Goal: Information Seeking & Learning: Compare options

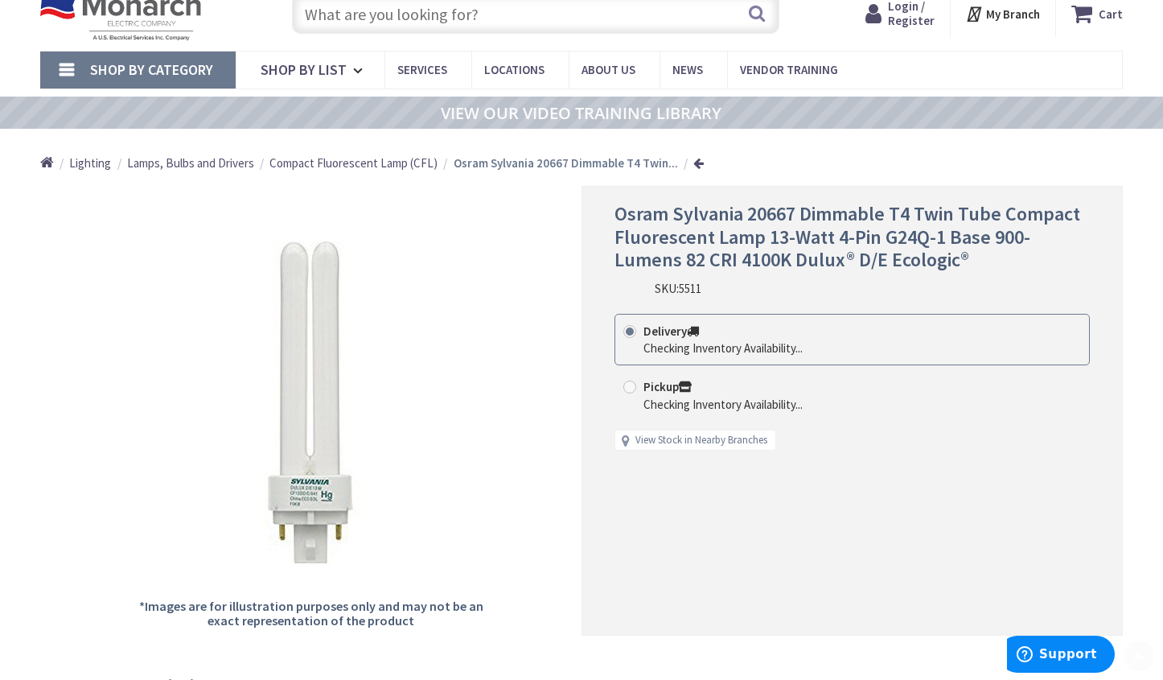
scroll to position [161, 0]
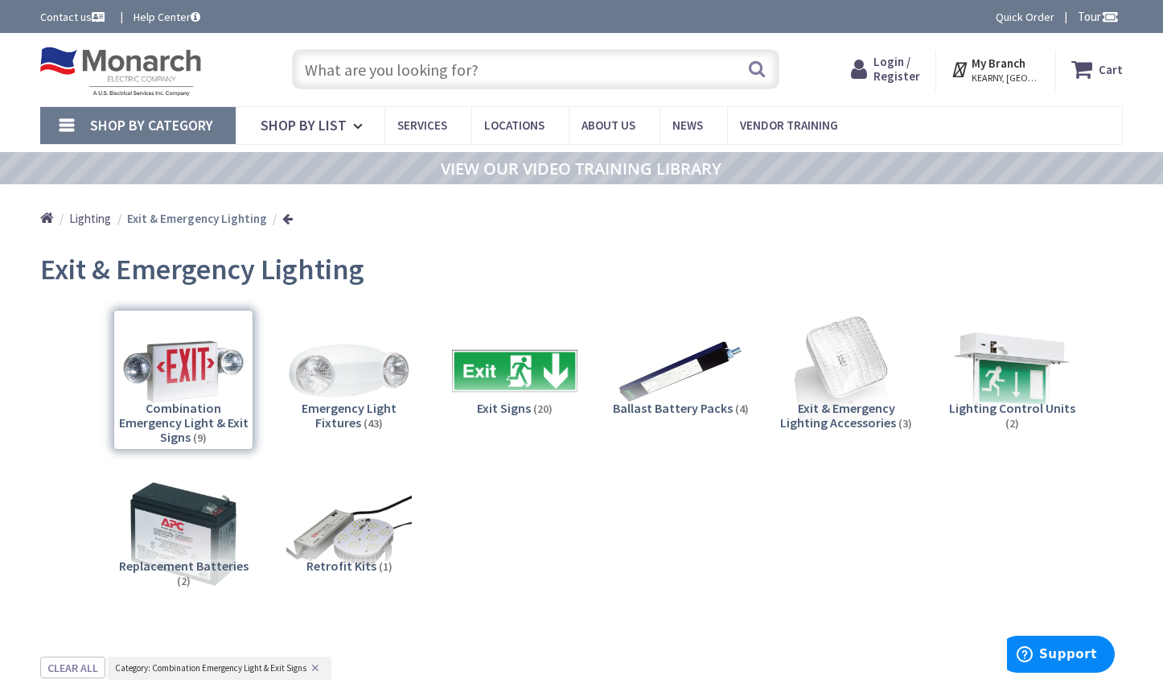
click at [399, 72] on input "text" at bounding box center [536, 69] width 488 height 40
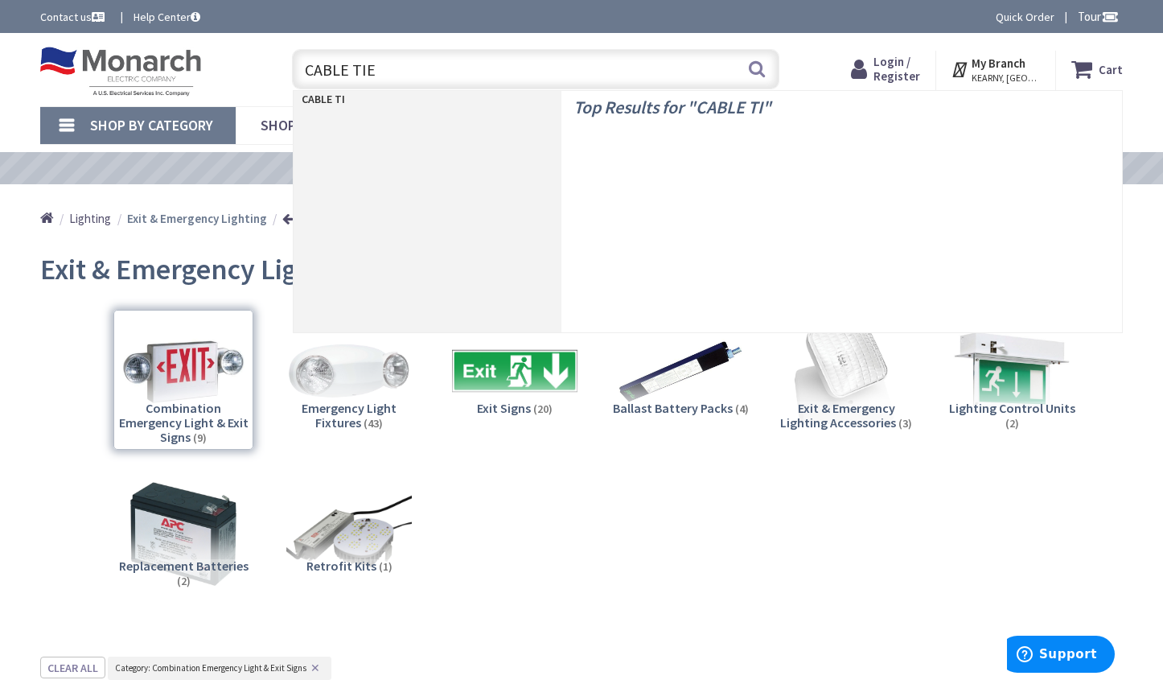
type input "CABLE TIES"
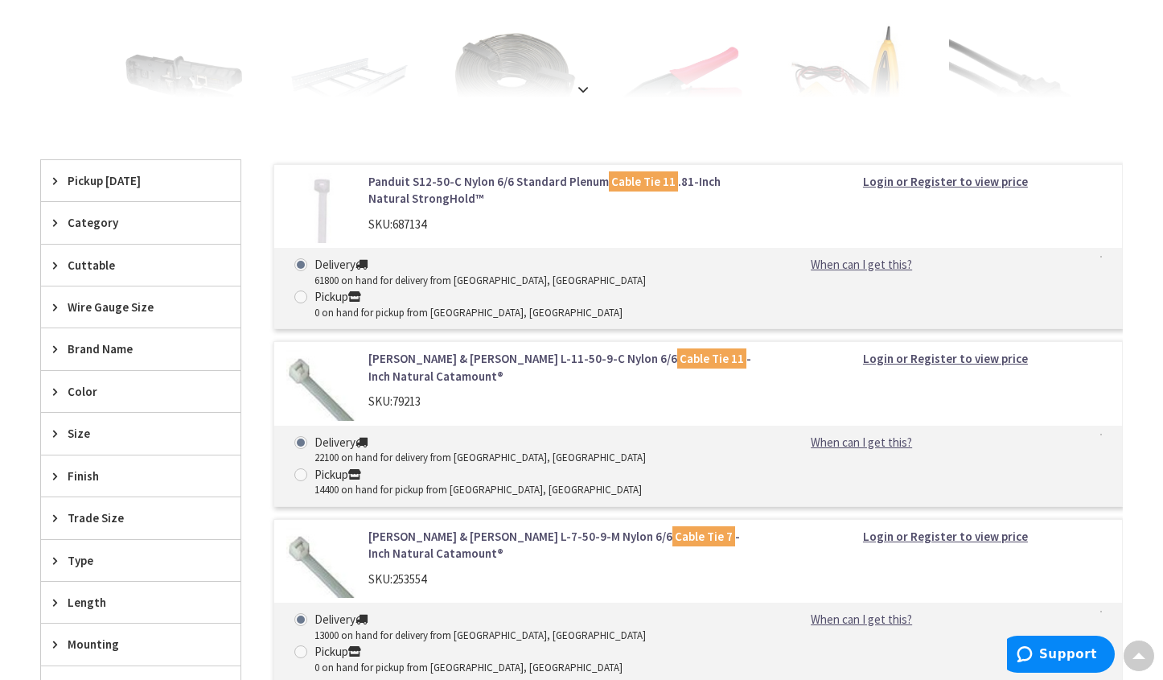
scroll to position [402, 0]
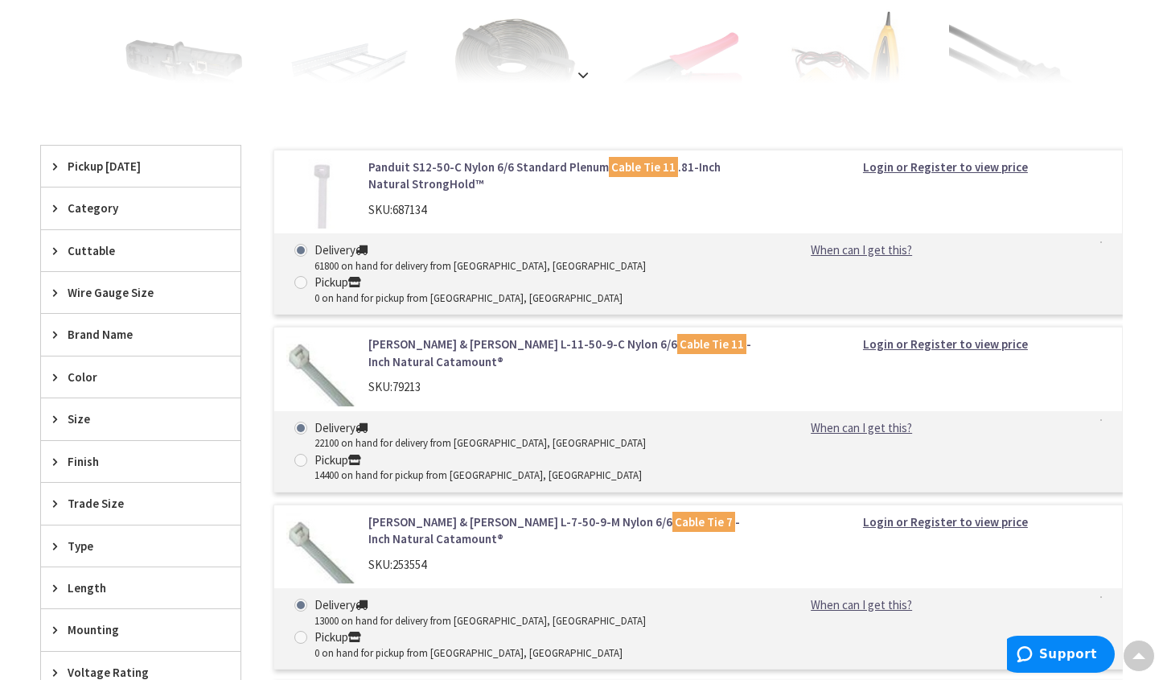
click at [117, 376] on span "Color" at bounding box center [133, 376] width 131 height 17
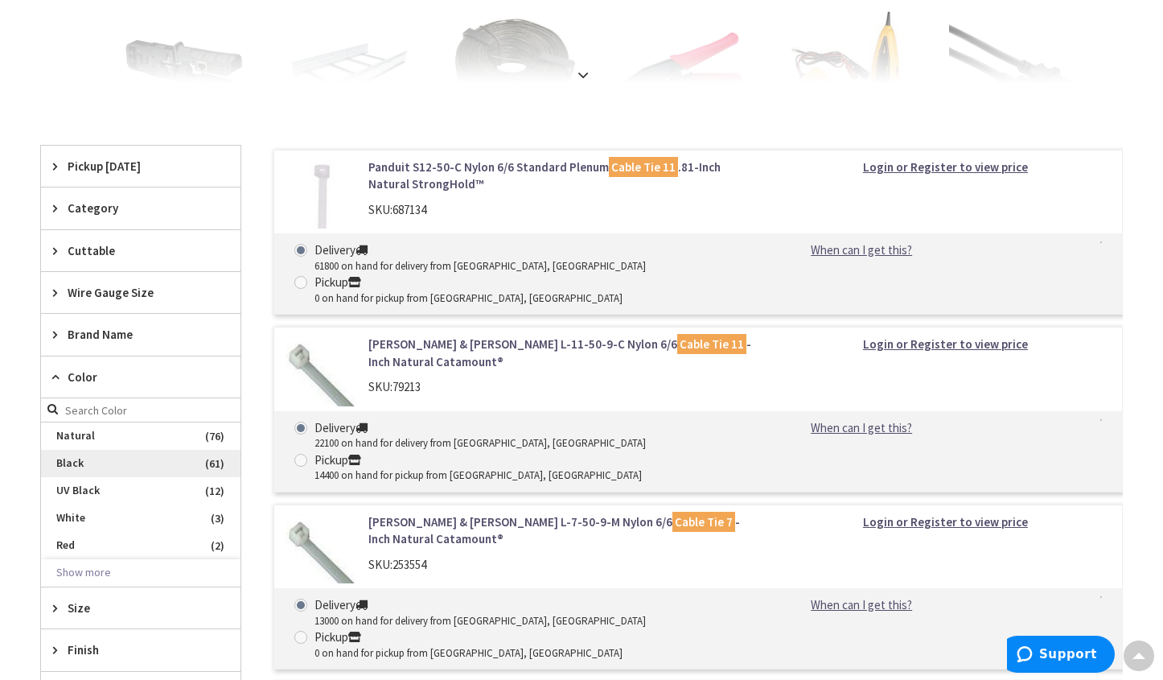
click at [93, 468] on span "Black" at bounding box center [140, 463] width 199 height 27
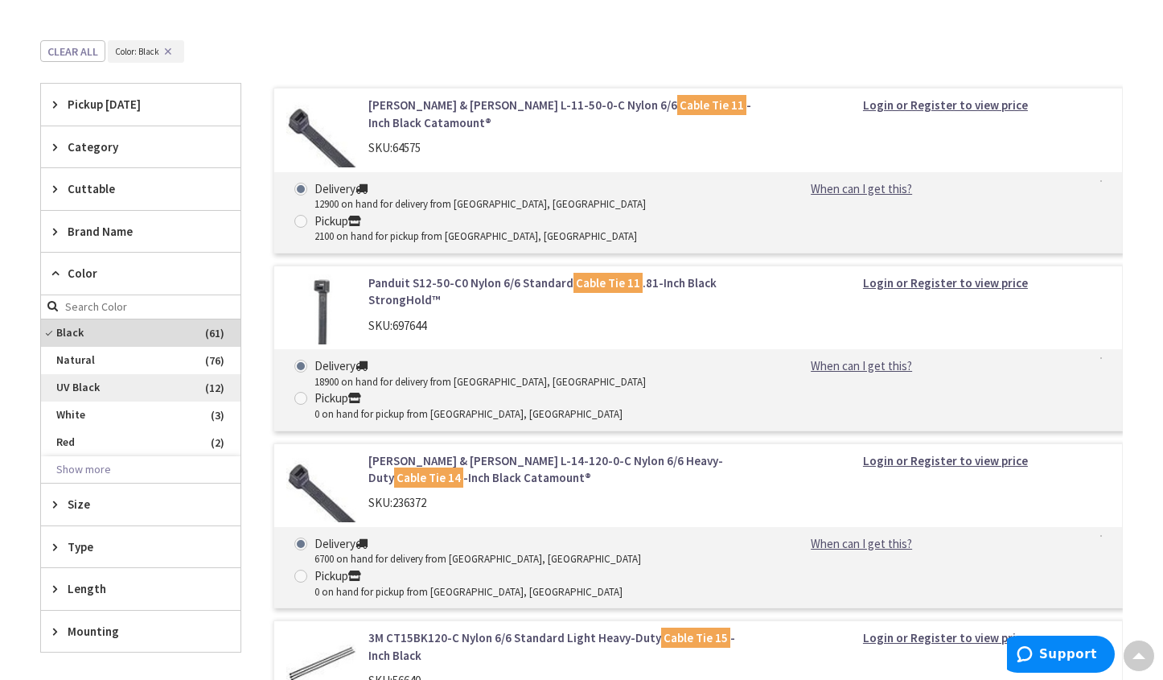
click at [86, 385] on span "UV Black" at bounding box center [140, 387] width 199 height 27
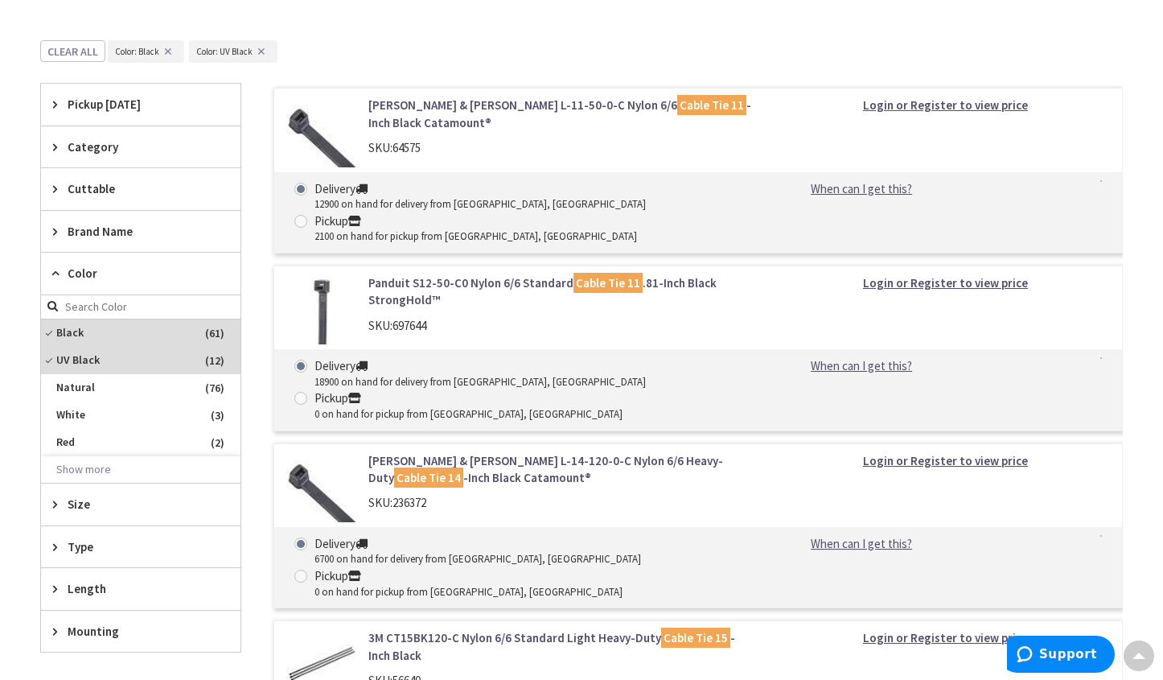
click at [108, 502] on span "Size" at bounding box center [133, 503] width 131 height 17
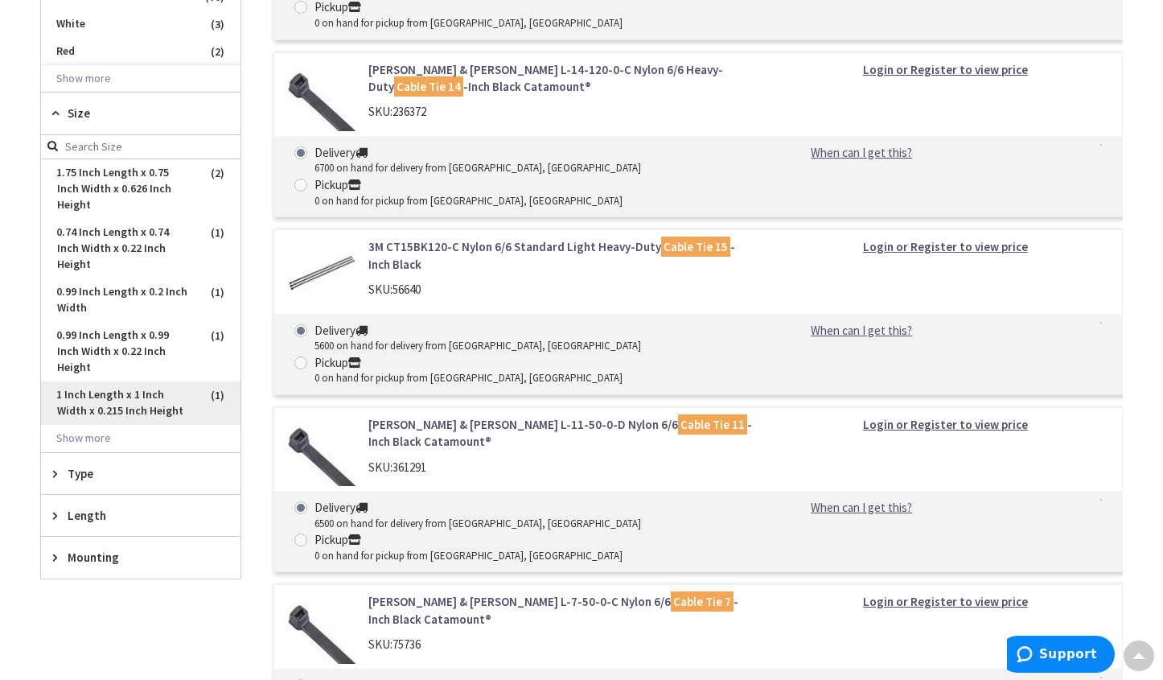
scroll to position [885, 0]
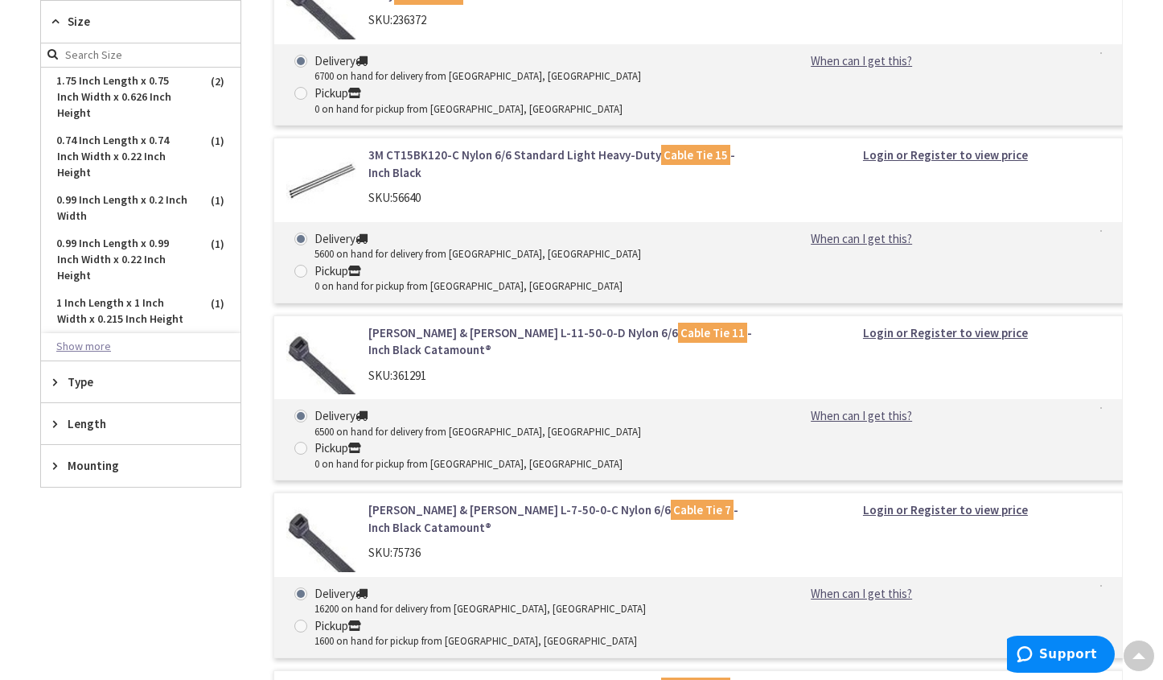
click at [80, 346] on button "Show more" at bounding box center [140, 346] width 199 height 27
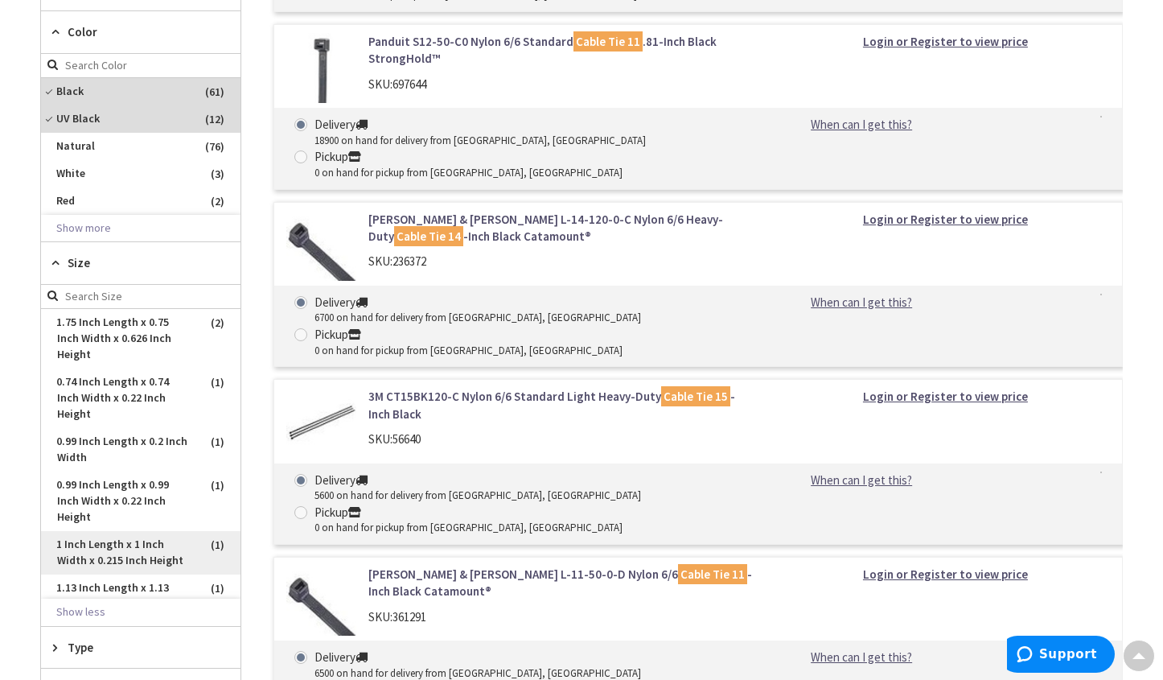
scroll to position [563, 0]
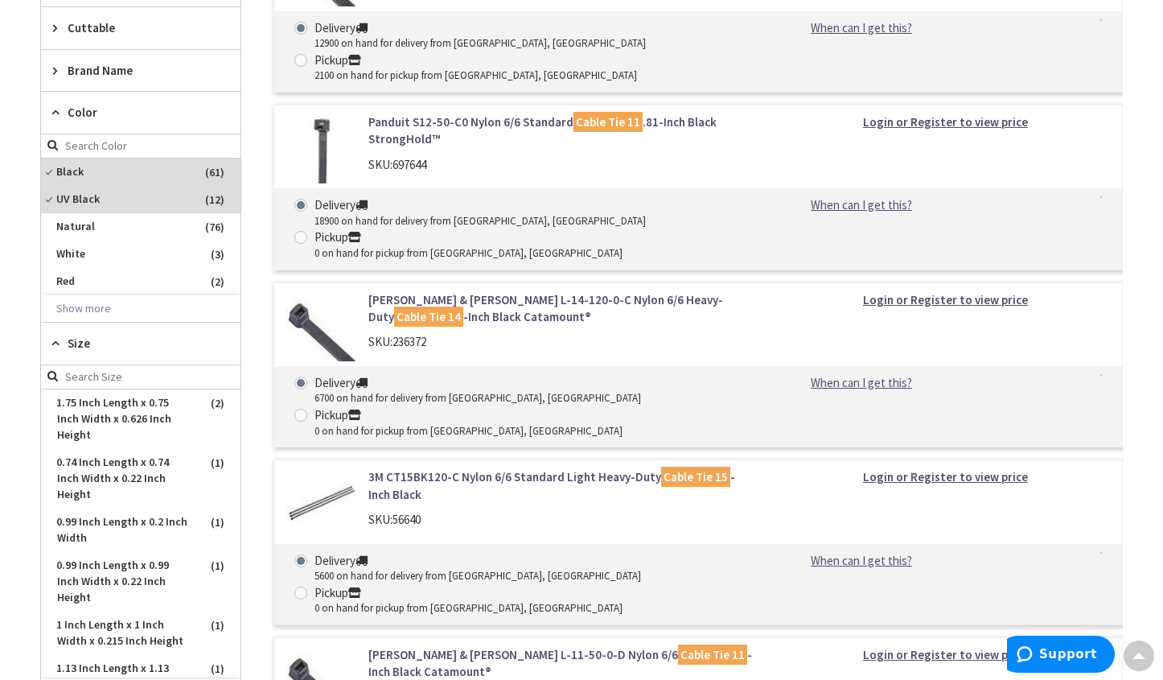
click at [77, 344] on span "Size" at bounding box center [133, 343] width 131 height 17
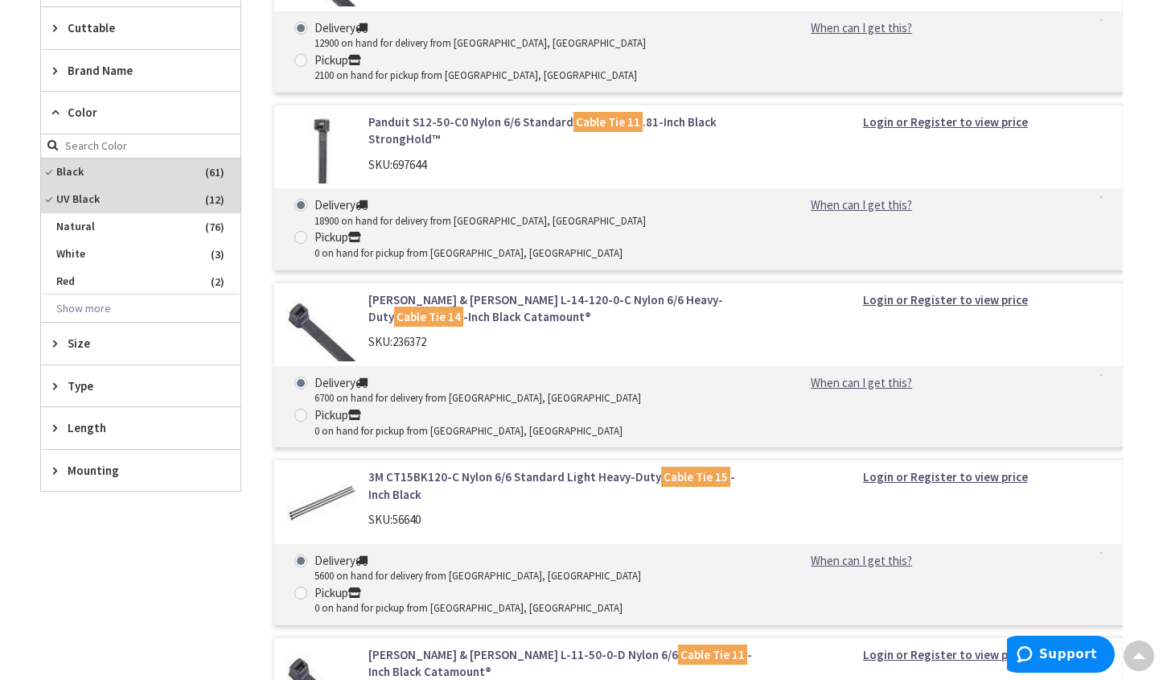
click at [96, 429] on span "Length" at bounding box center [133, 427] width 131 height 17
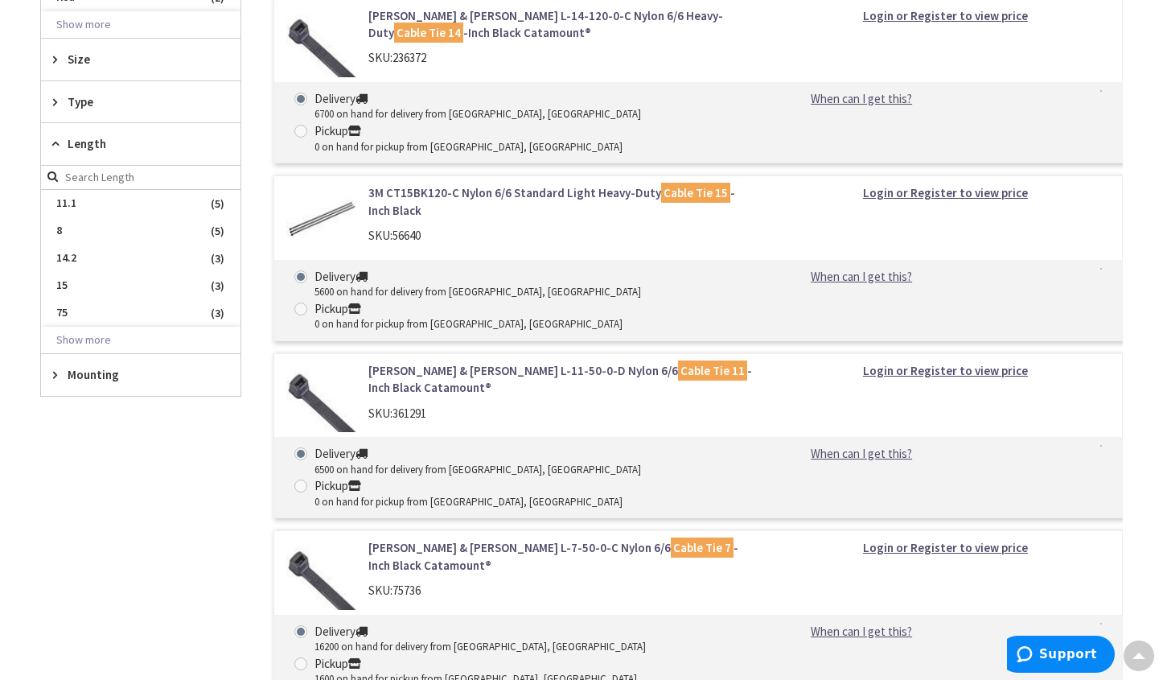
scroll to position [885, 0]
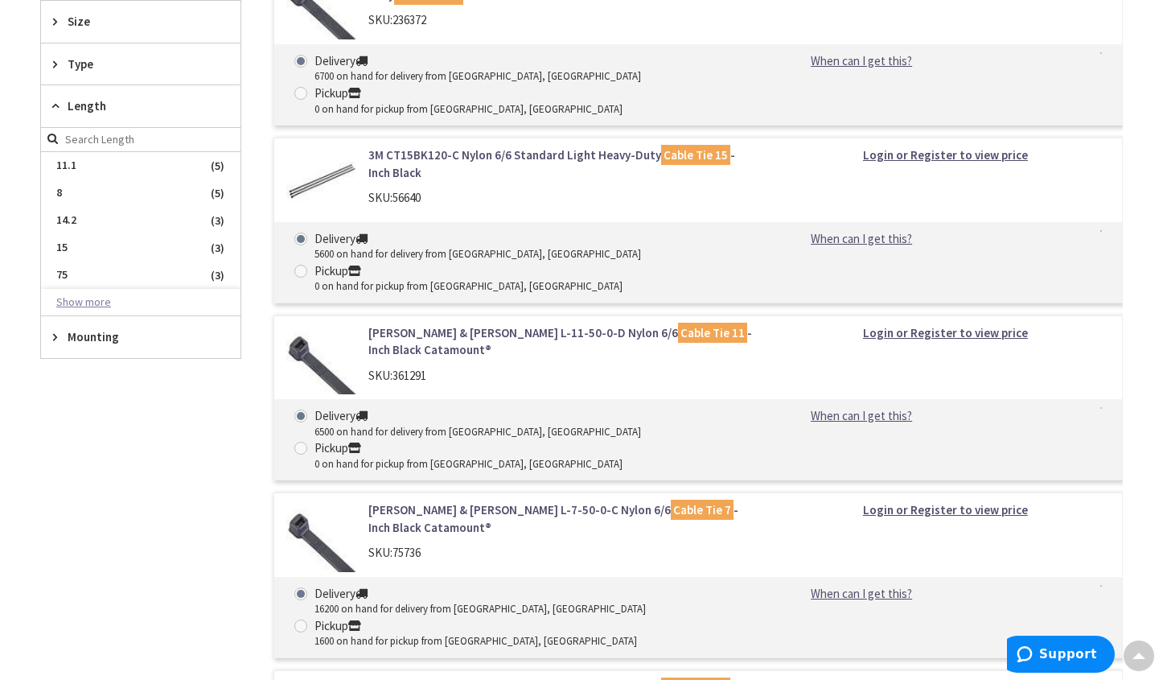
click at [80, 304] on button "Show more" at bounding box center [140, 302] width 199 height 27
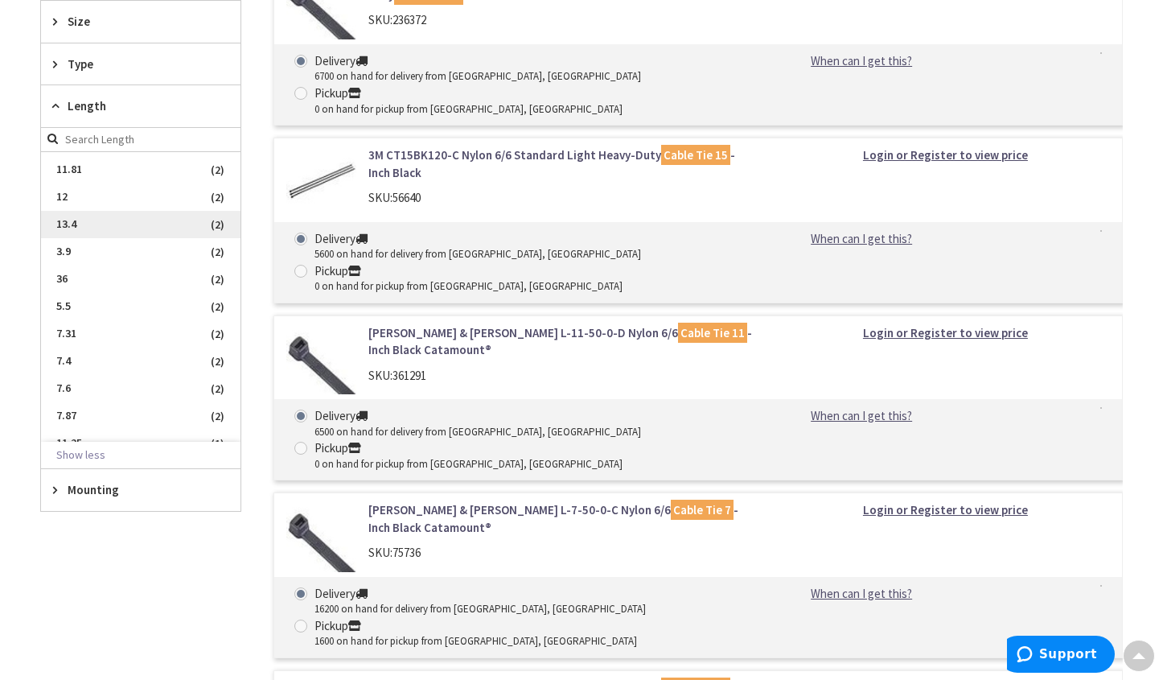
scroll to position [161, 0]
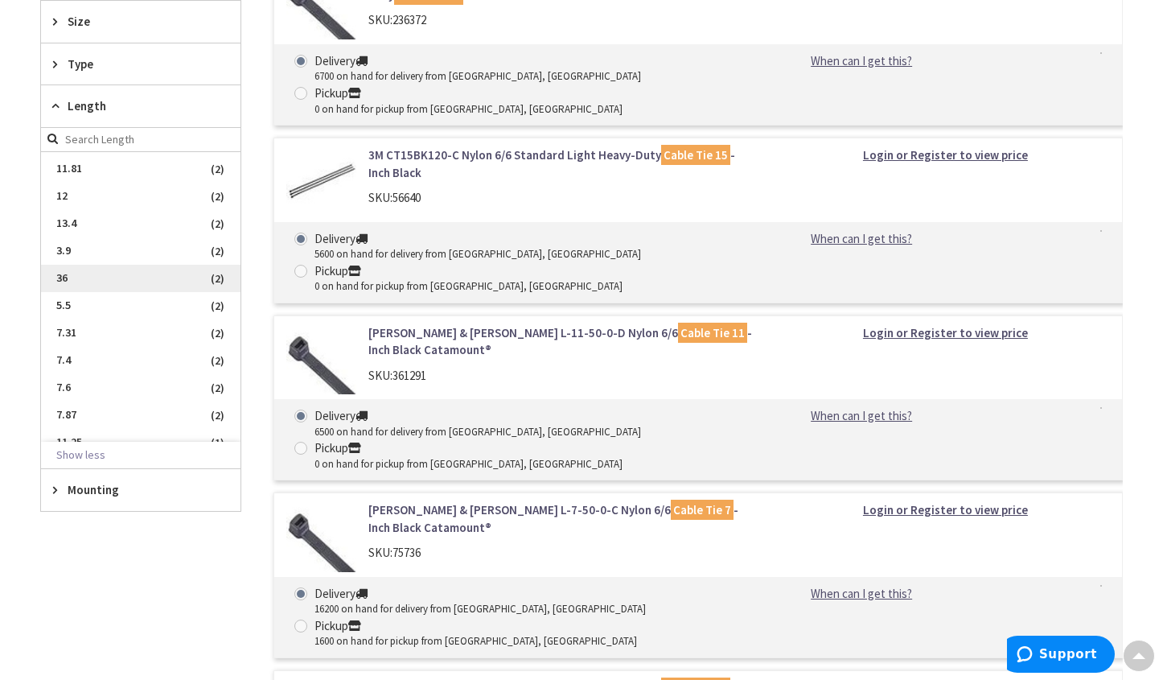
click at [113, 276] on span "36" at bounding box center [140, 278] width 199 height 27
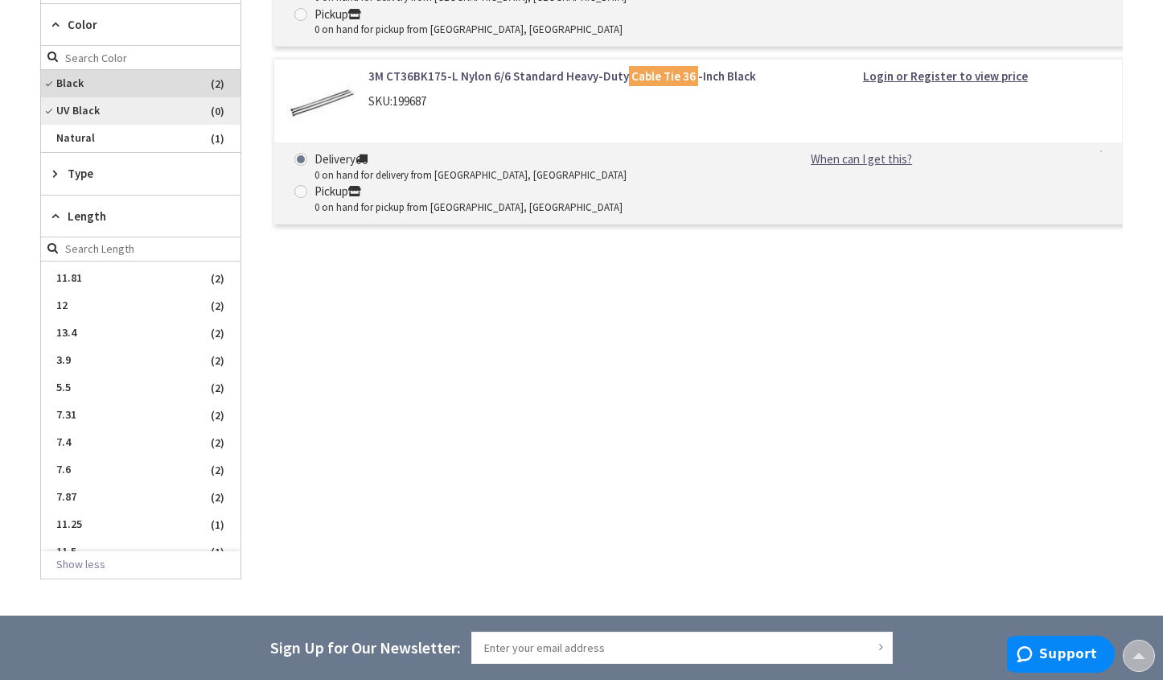
scroll to position [681, 0]
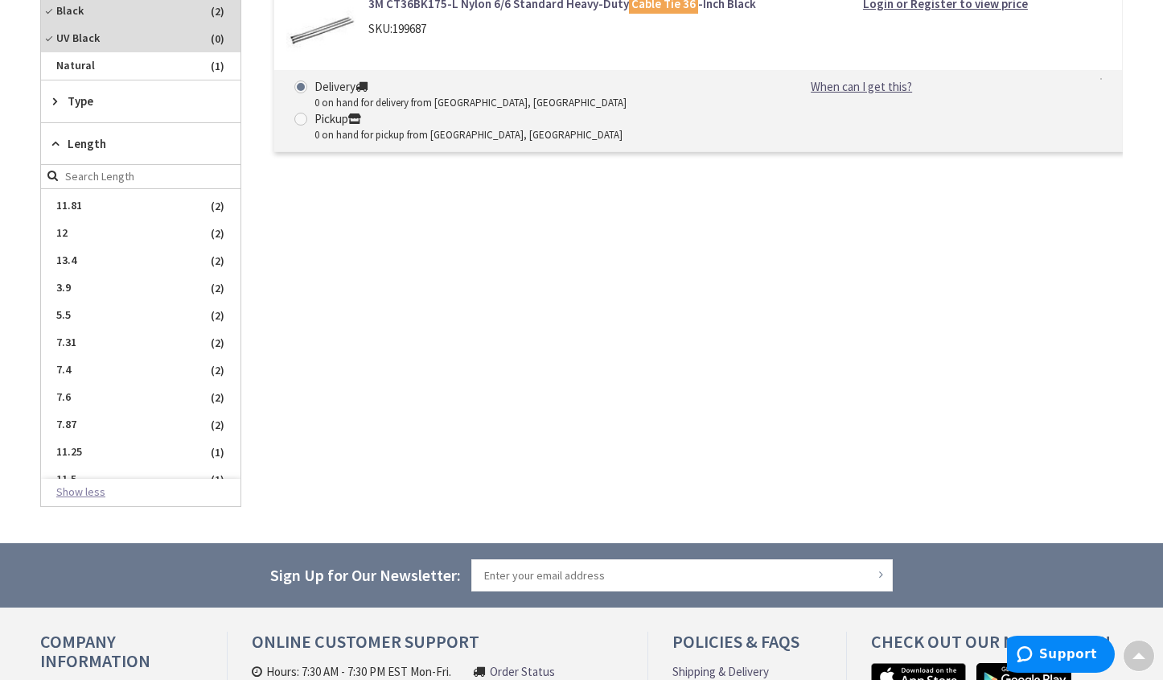
click at [86, 488] on button "Show less" at bounding box center [140, 492] width 199 height 27
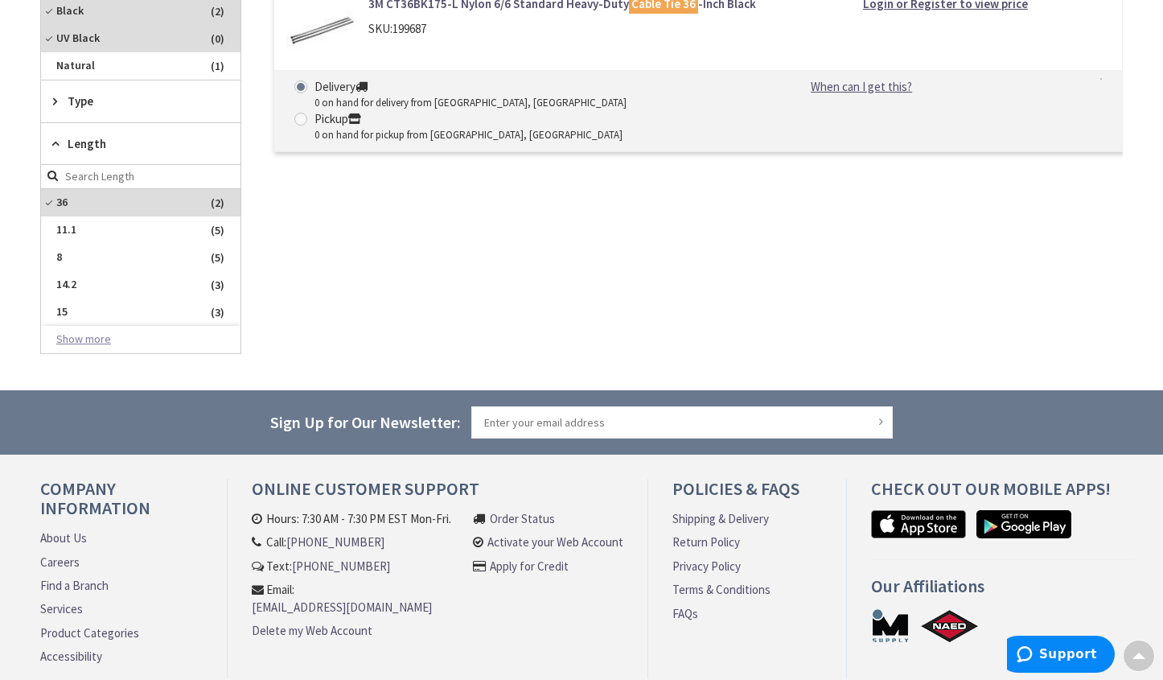
scroll to position [0, 0]
click at [95, 343] on button "Show more" at bounding box center [140, 339] width 199 height 27
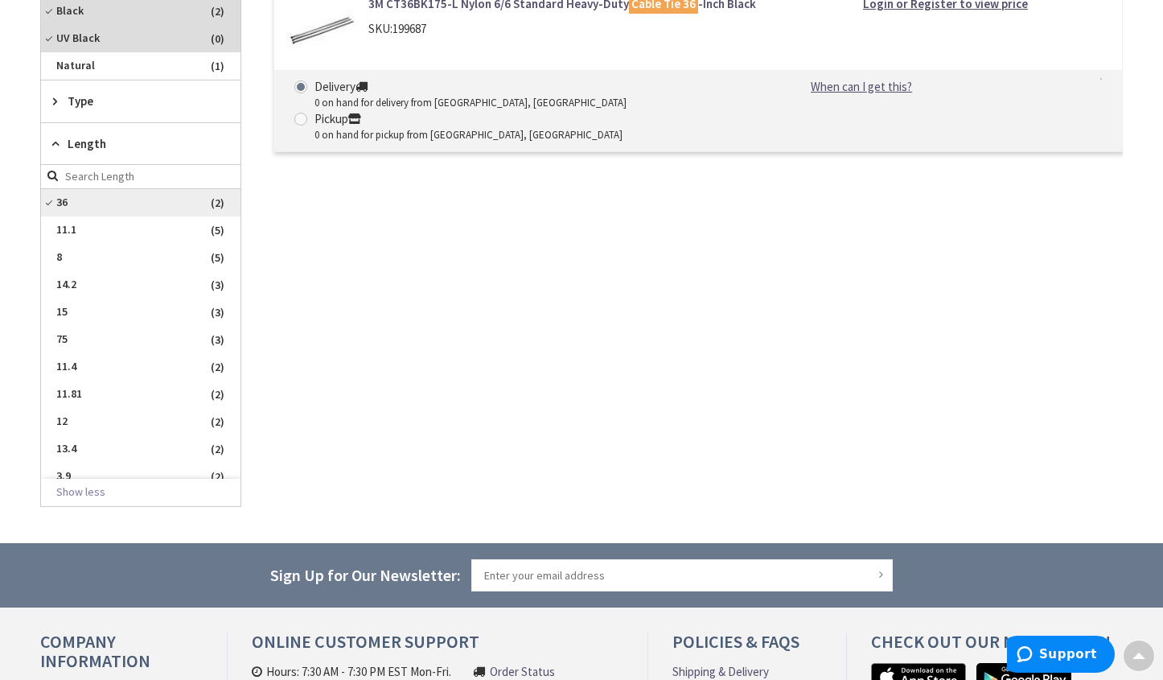
click at [48, 203] on span "36" at bounding box center [140, 202] width 199 height 27
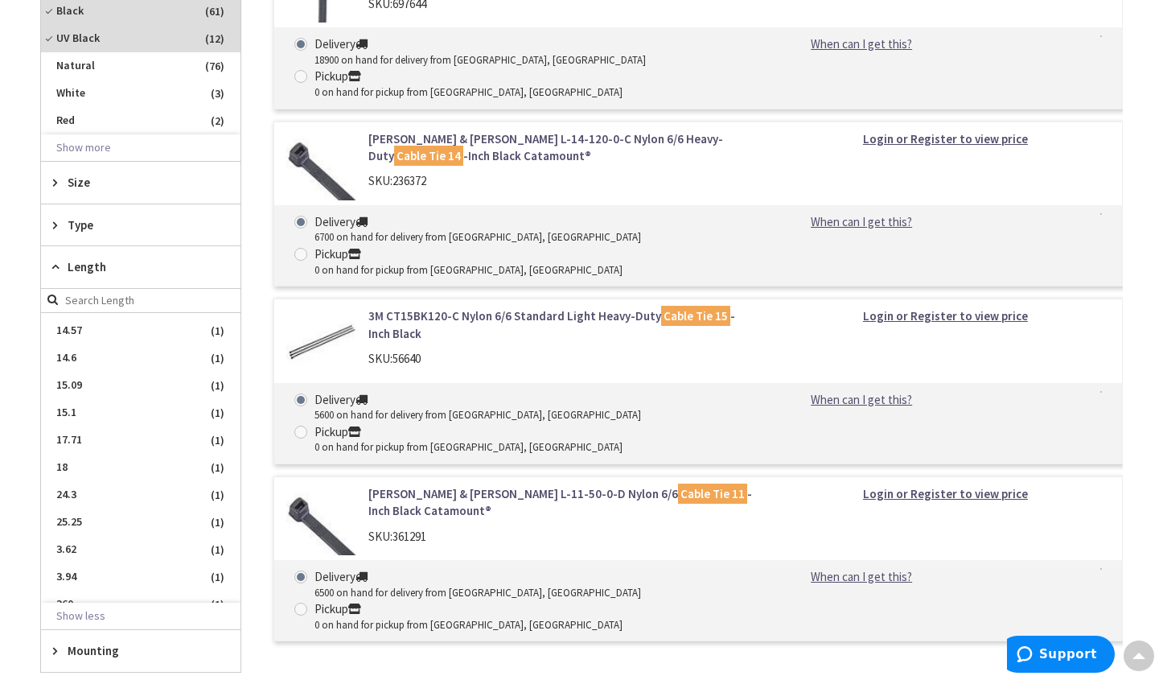
scroll to position [643, 0]
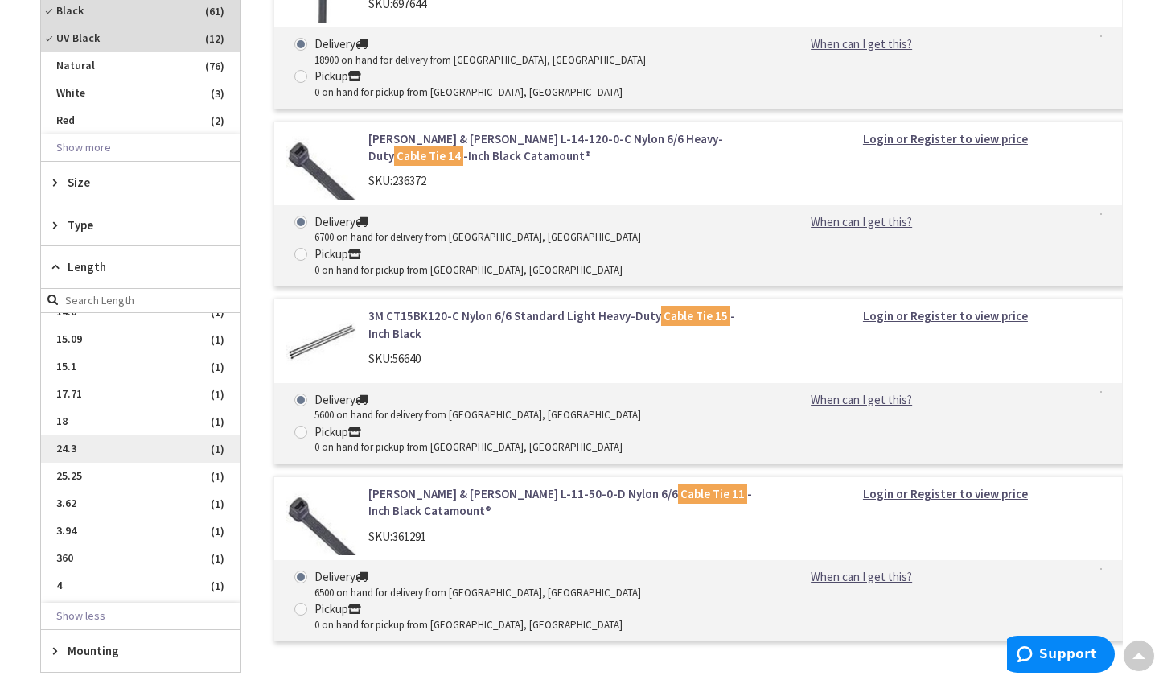
click at [75, 450] on span "24.3" at bounding box center [140, 448] width 199 height 27
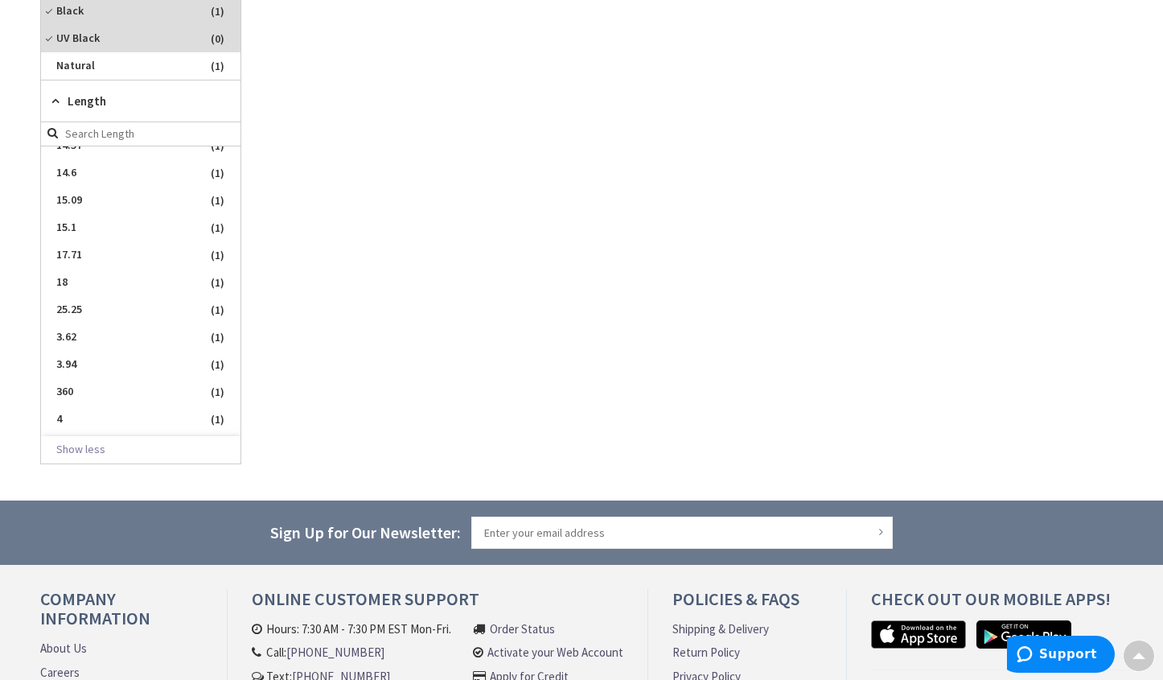
scroll to position [671, 0]
click at [87, 278] on span "25.25" at bounding box center [140, 282] width 199 height 27
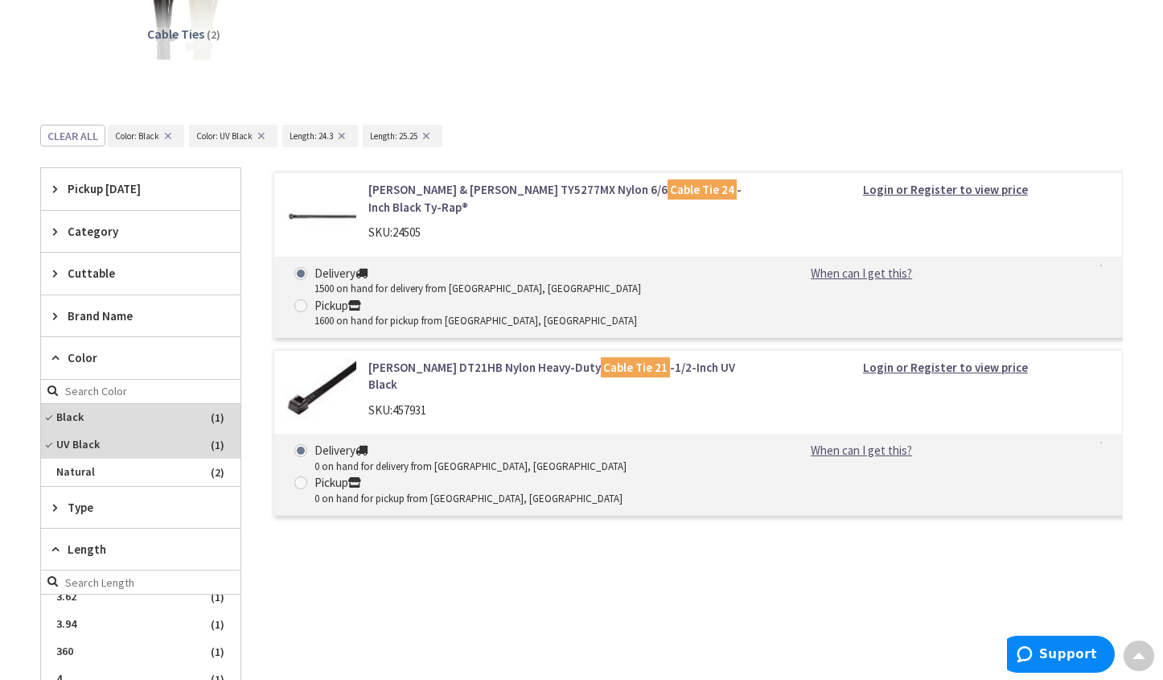
scroll to position [241, 0]
